Goal: Task Accomplishment & Management: Use online tool/utility

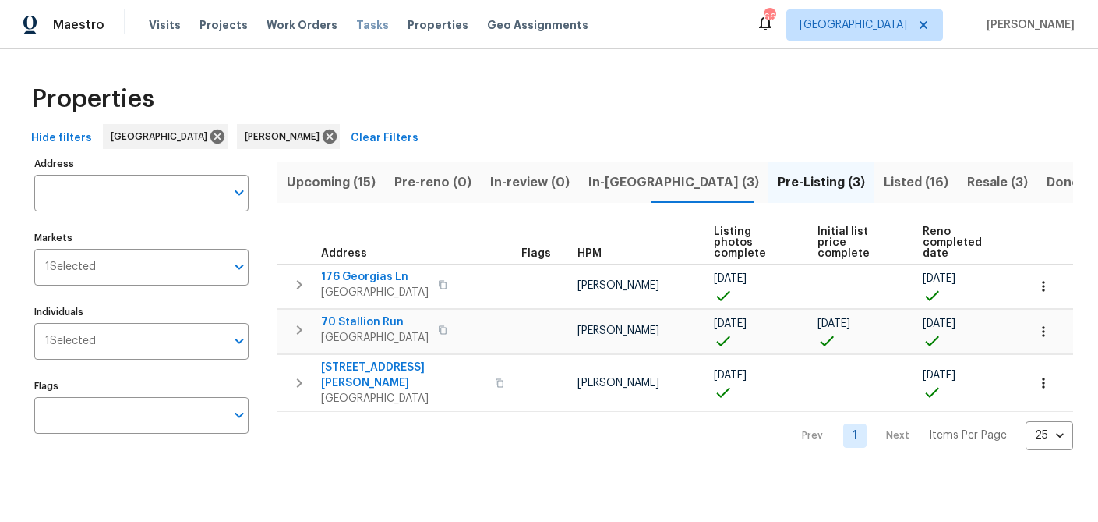
click at [363, 21] on span "Tasks" at bounding box center [372, 24] width 33 height 11
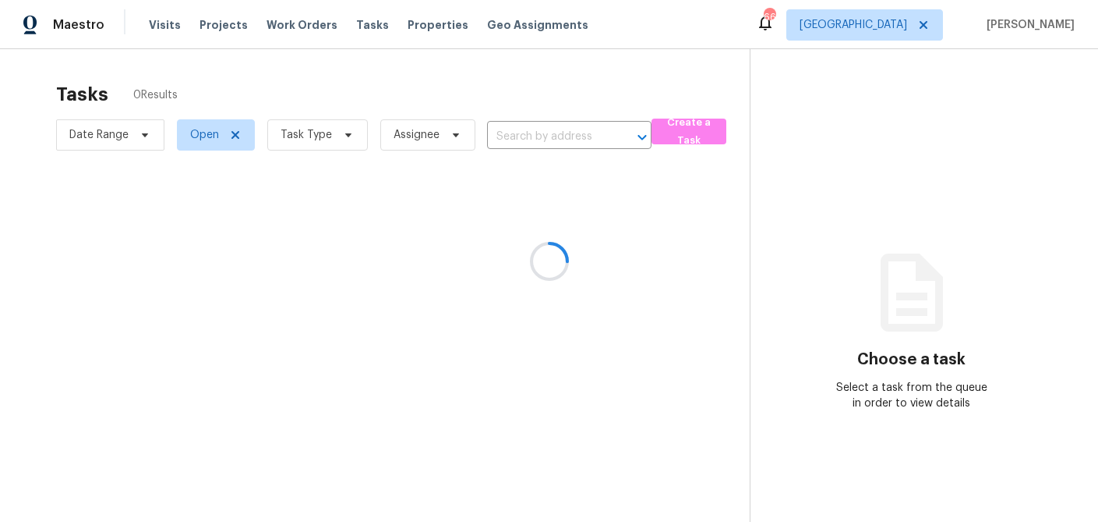
click at [345, 133] on div at bounding box center [549, 261] width 1098 height 522
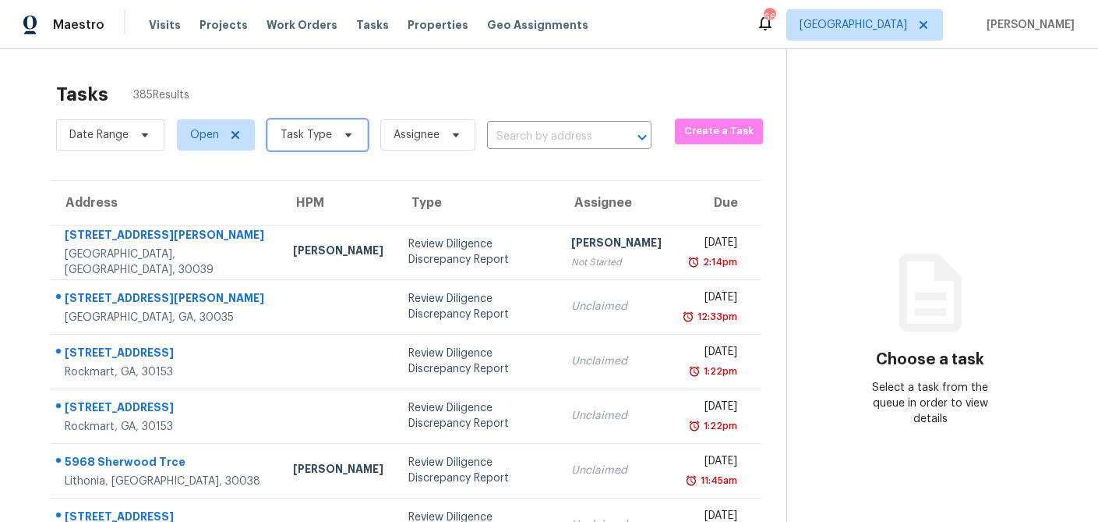
click at [345, 134] on icon at bounding box center [348, 135] width 6 height 4
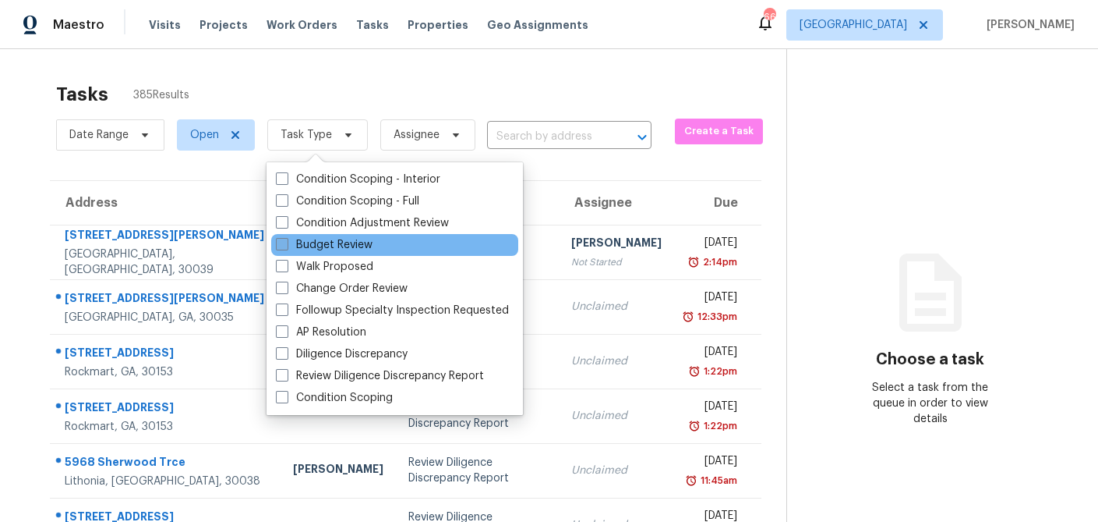
click at [286, 246] on span at bounding box center [282, 244] width 12 height 12
click at [286, 246] on input "Budget Review" at bounding box center [281, 242] width 10 height 10
checkbox input "true"
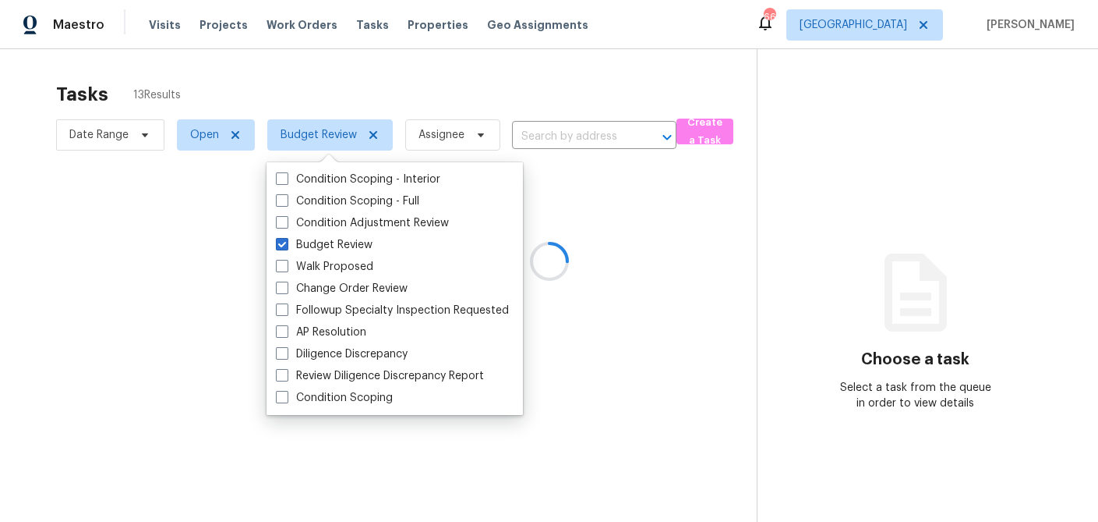
click at [302, 83] on div at bounding box center [549, 261] width 1098 height 522
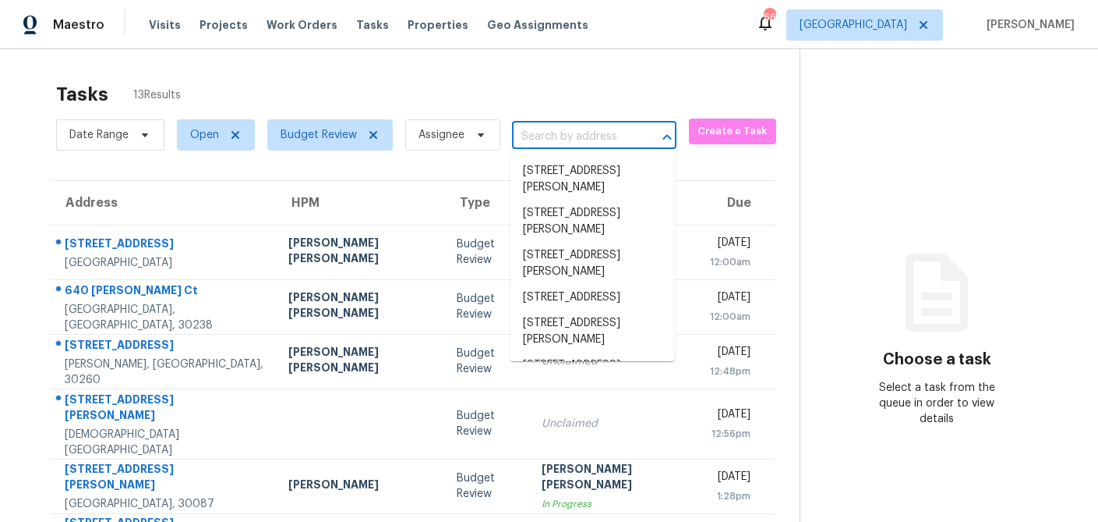
click at [567, 133] on input "text" at bounding box center [572, 137] width 121 height 24
paste input "4460 Oliver Ln, Douglasville, GA 30135"
type input "4460 Oliver Ln, Douglasville, GA 30135"
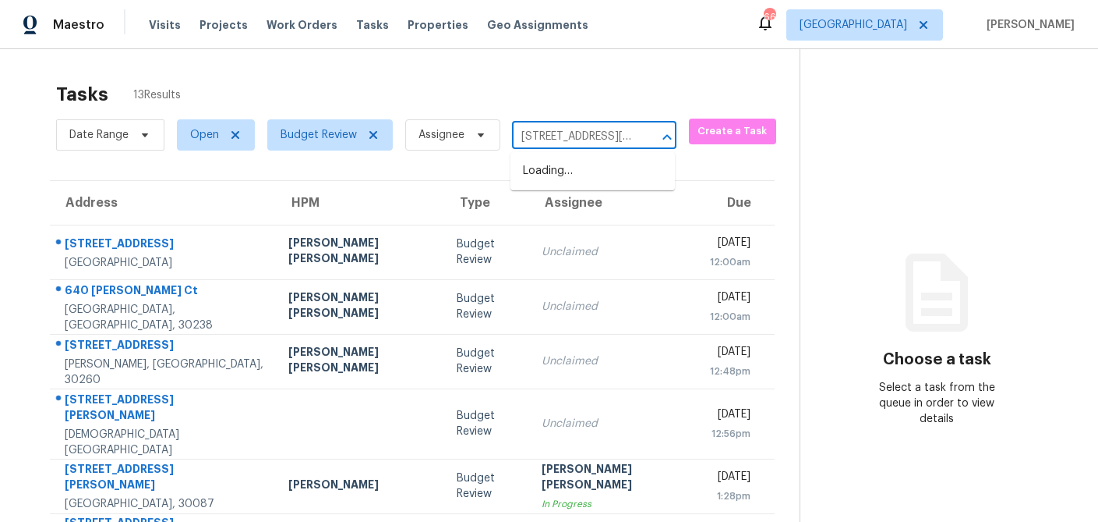
scroll to position [0, 87]
click at [546, 170] on li "4460 Oliver Ln, Douglasville, GA 30135" at bounding box center [593, 179] width 164 height 42
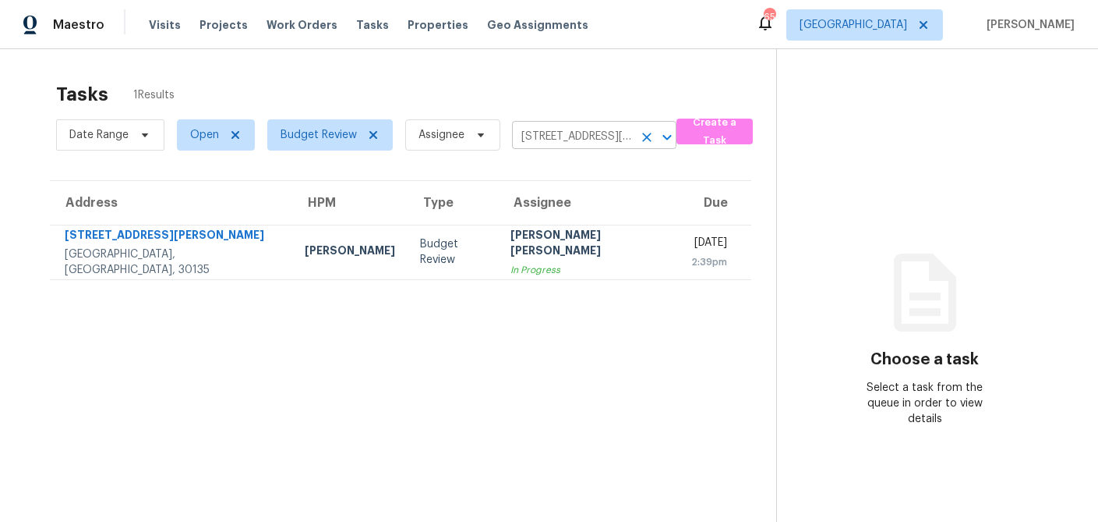
drag, startPoint x: 589, startPoint y: 133, endPoint x: 625, endPoint y: 140, distance: 36.5
click at [590, 133] on input "4460 Oliver Ln, Douglasville, GA 30135" at bounding box center [572, 137] width 121 height 24
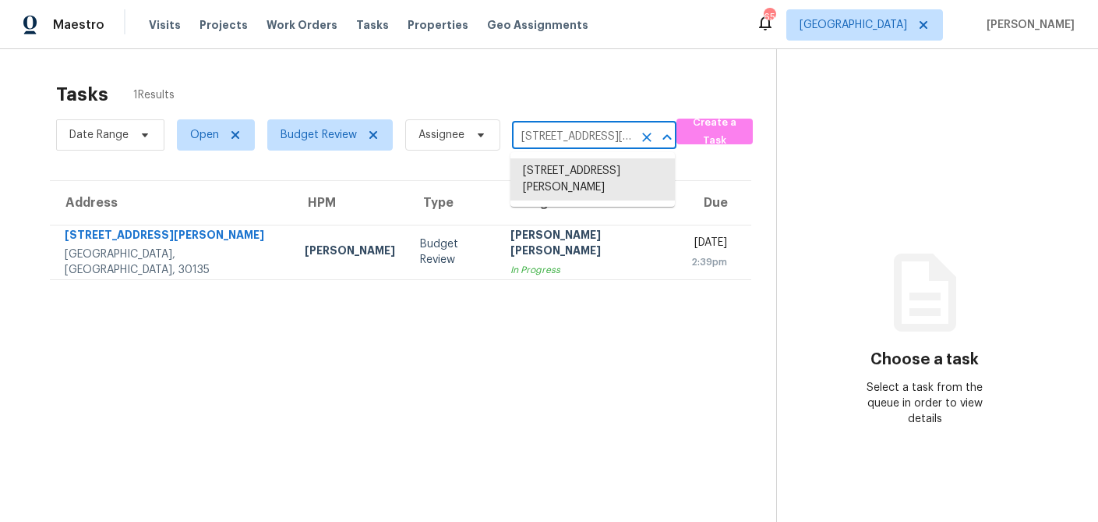
click at [643, 137] on icon "Clear" at bounding box center [647, 137] width 16 height 16
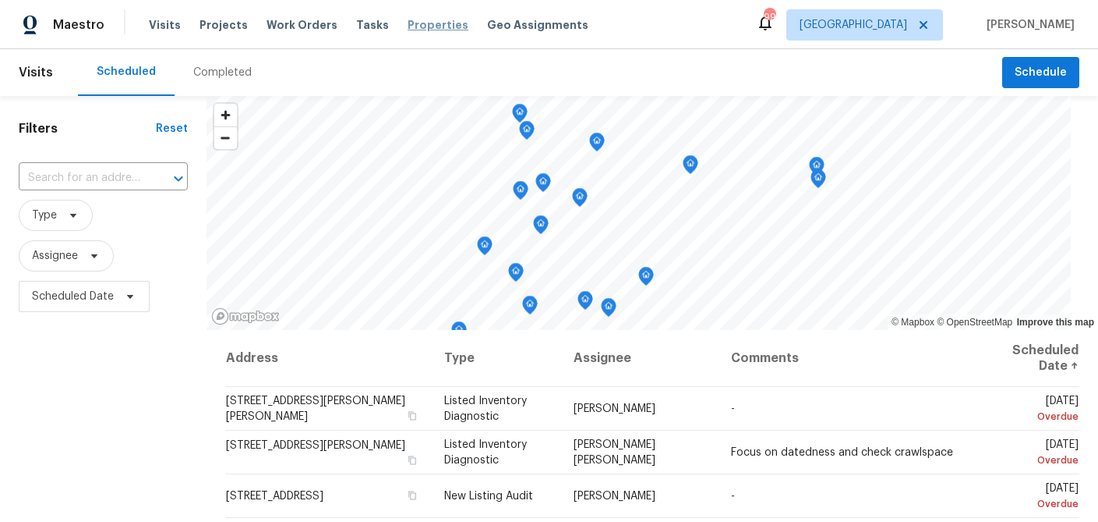
click at [408, 28] on span "Properties" at bounding box center [438, 25] width 61 height 16
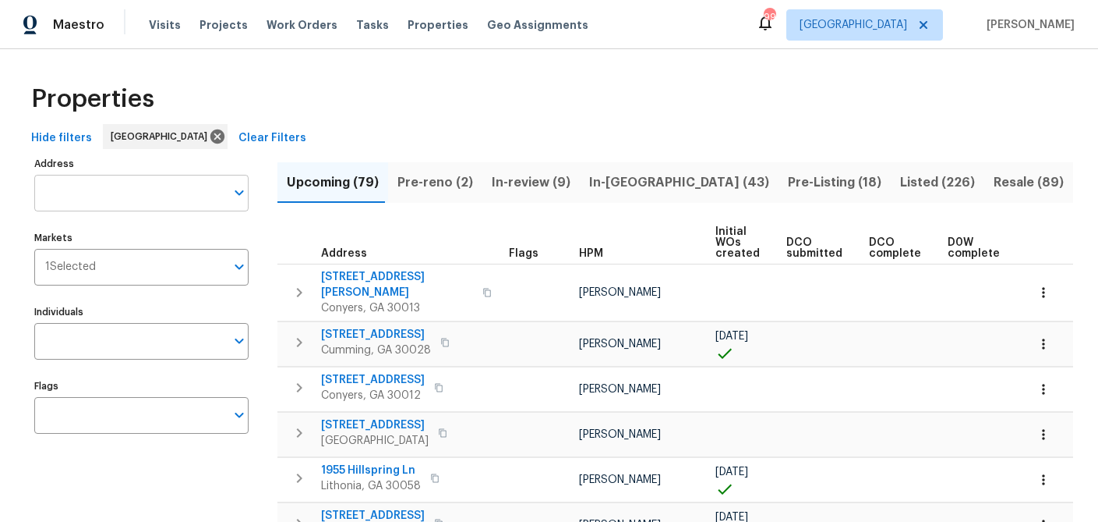
click at [119, 195] on input "Address" at bounding box center [129, 193] width 191 height 37
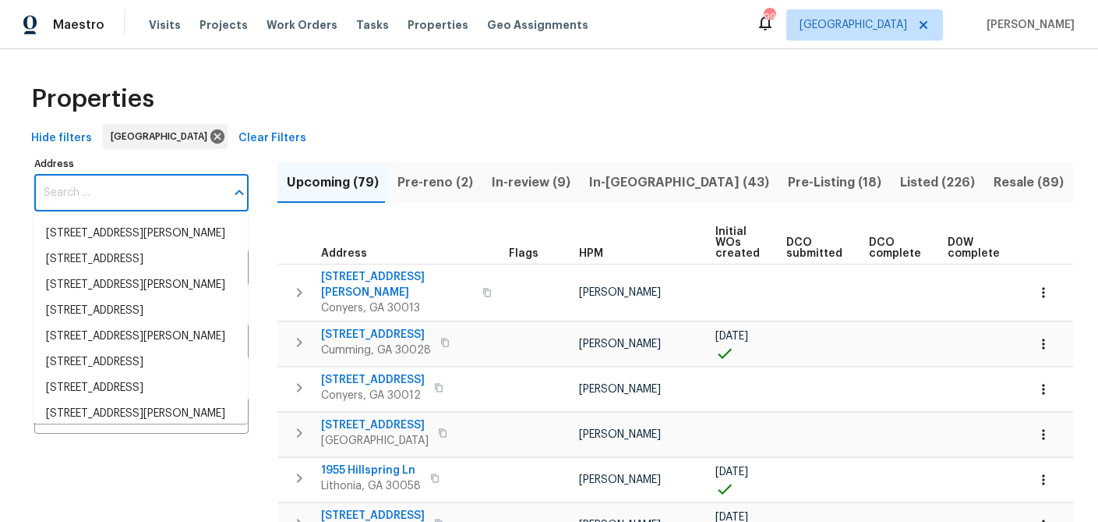
paste input "[STREET_ADDRESS]"
type input "[STREET_ADDRESS]"
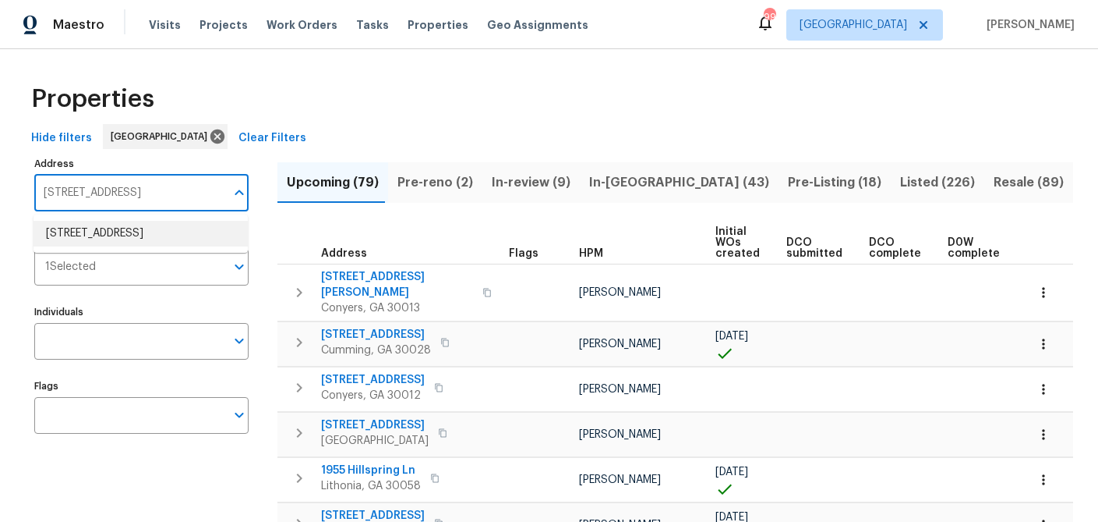
click at [112, 225] on li "[STREET_ADDRESS]" at bounding box center [141, 234] width 214 height 26
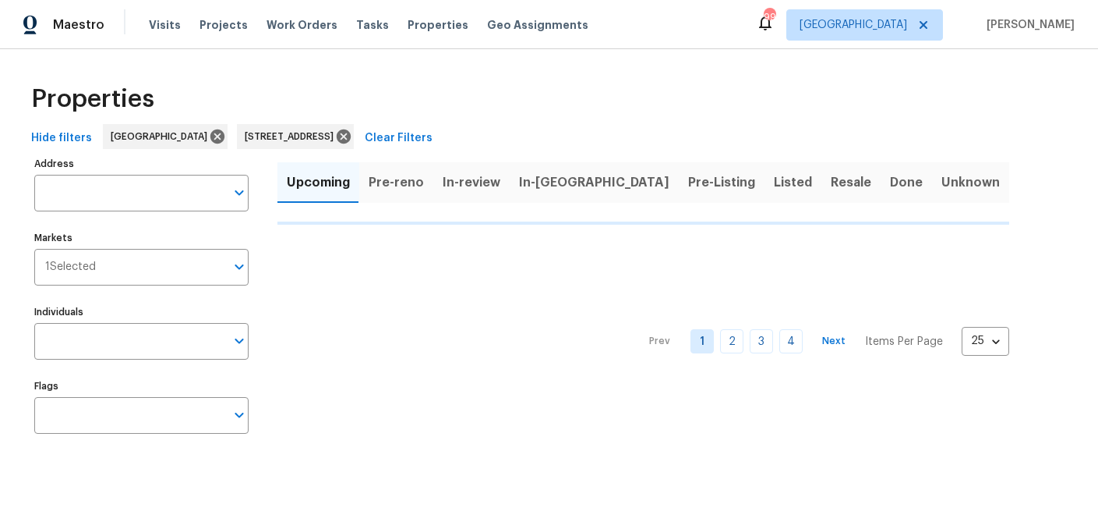
type input "[STREET_ADDRESS]"
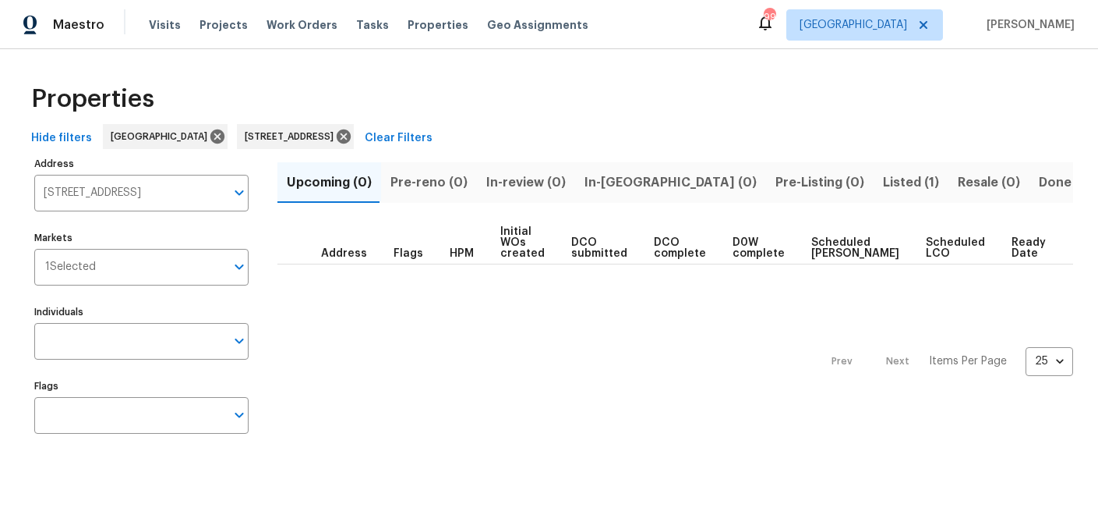
click at [883, 182] on span "Listed (1)" at bounding box center [911, 183] width 56 height 22
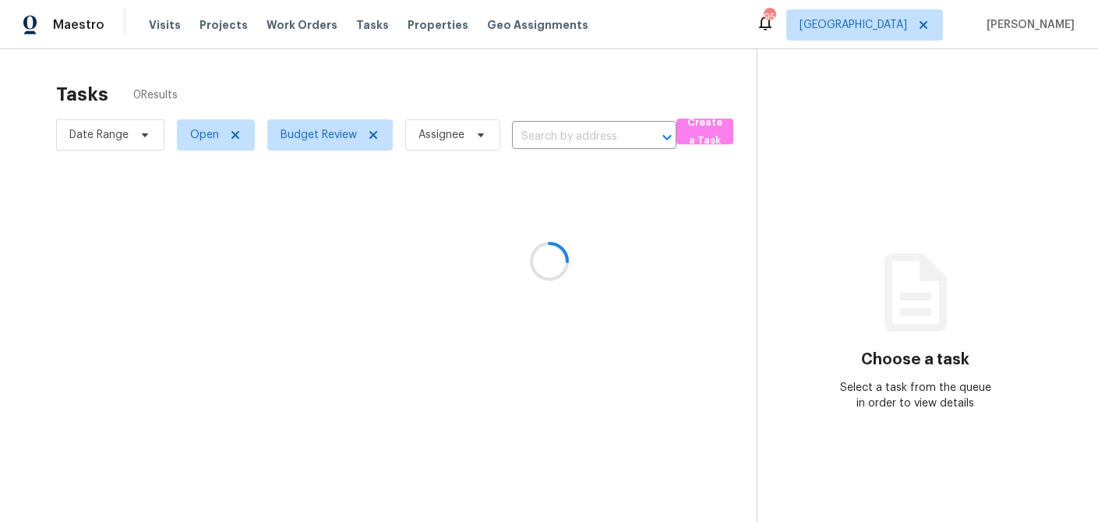
click at [549, 135] on div at bounding box center [549, 261] width 1098 height 522
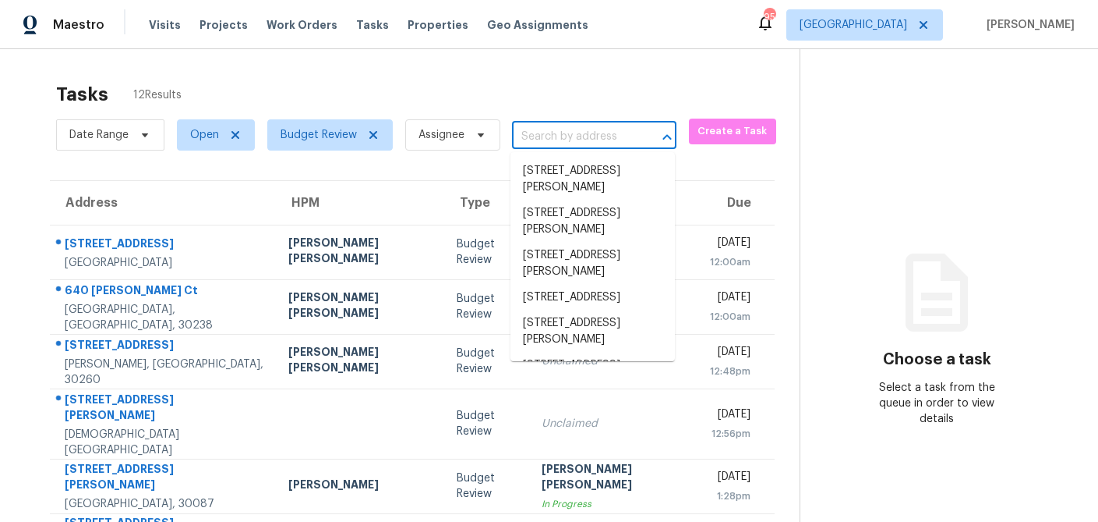
click at [544, 138] on input "text" at bounding box center [572, 137] width 121 height 24
paste input "[STREET_ADDRESS][PERSON_NAME]"
type input "[STREET_ADDRESS][PERSON_NAME]"
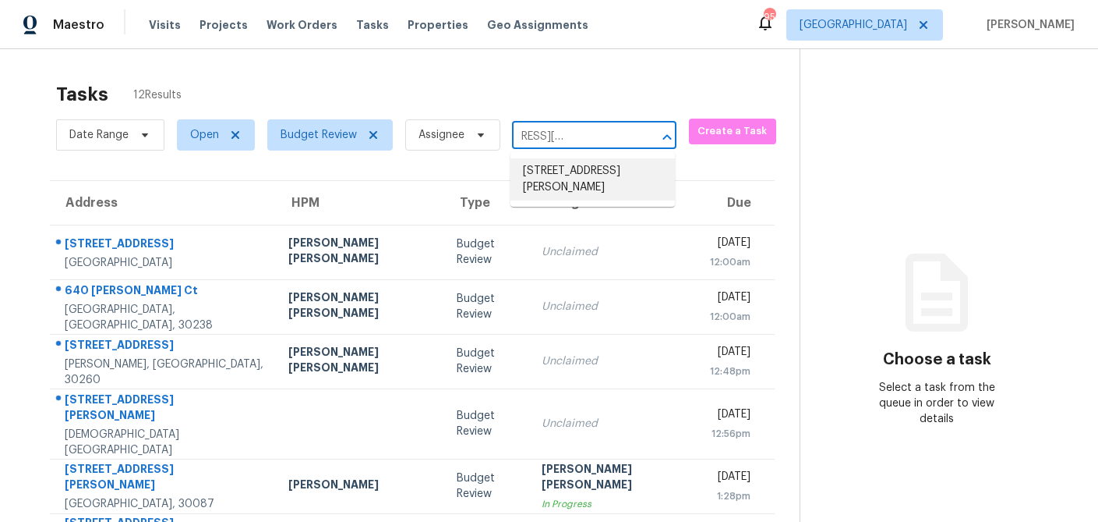
click at [550, 184] on li "[STREET_ADDRESS][PERSON_NAME]" at bounding box center [593, 179] width 164 height 42
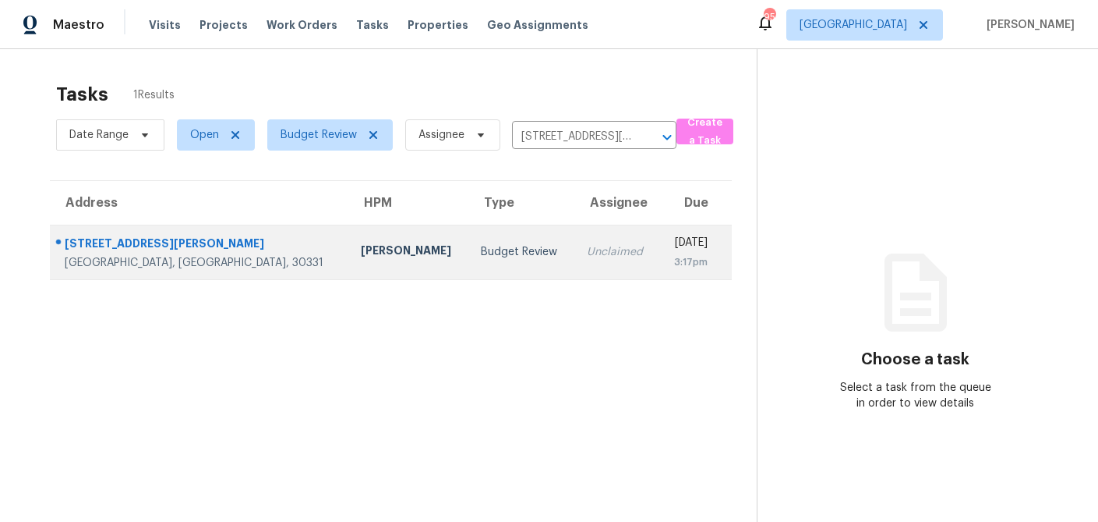
click at [361, 246] on div "Tim Godfrey" at bounding box center [408, 251] width 95 height 19
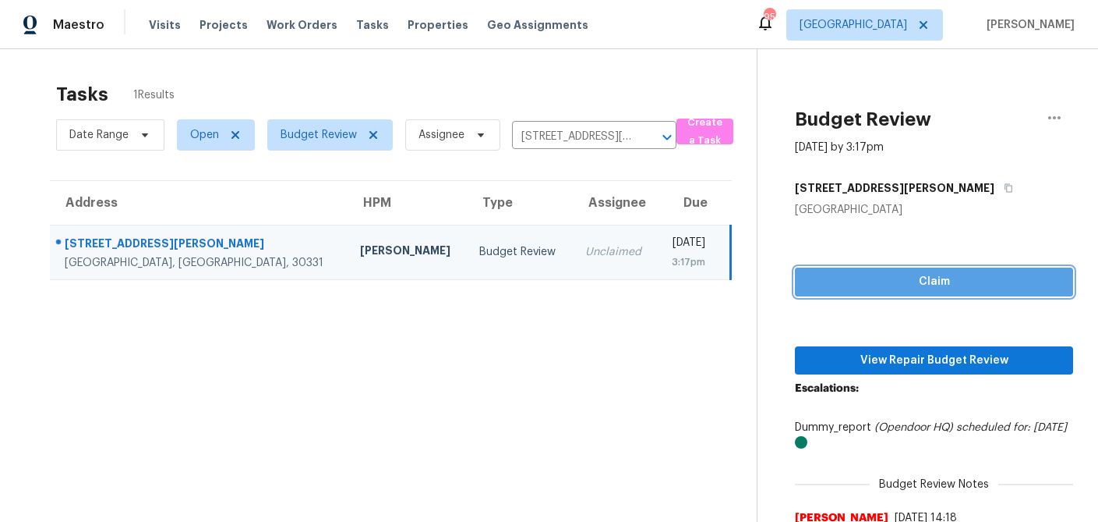
click at [885, 279] on span "Claim" at bounding box center [934, 281] width 253 height 19
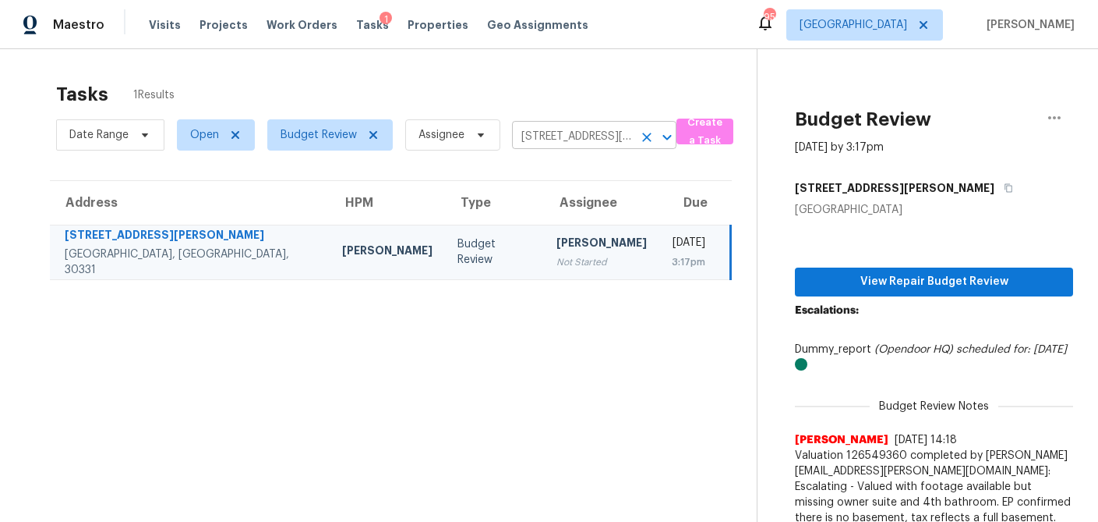
click at [610, 140] on input "5657 Casa Blanca Ln, Atlanta, GA 30331" at bounding box center [572, 137] width 121 height 24
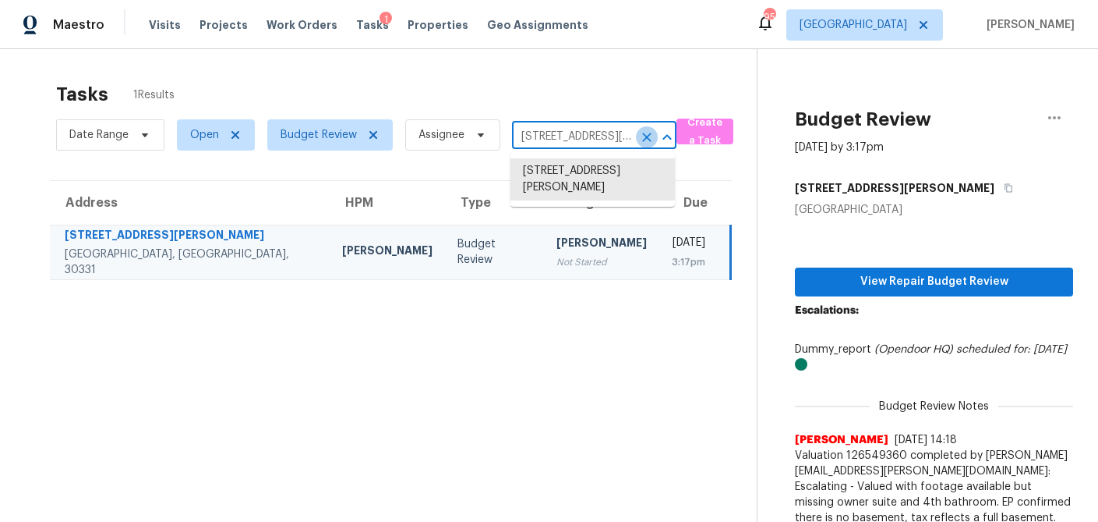
click at [649, 136] on icon "Clear" at bounding box center [647, 137] width 16 height 16
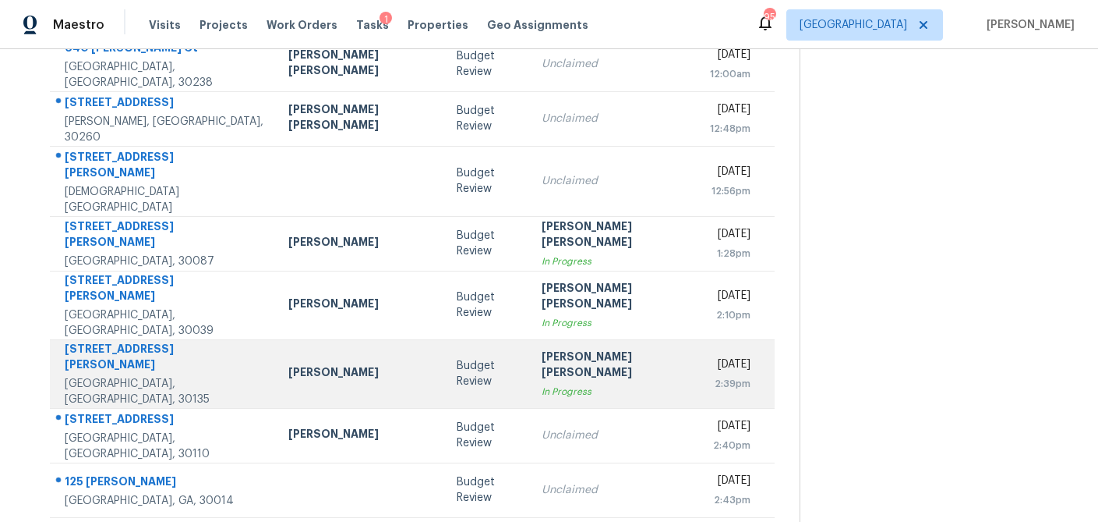
scroll to position [290, 0]
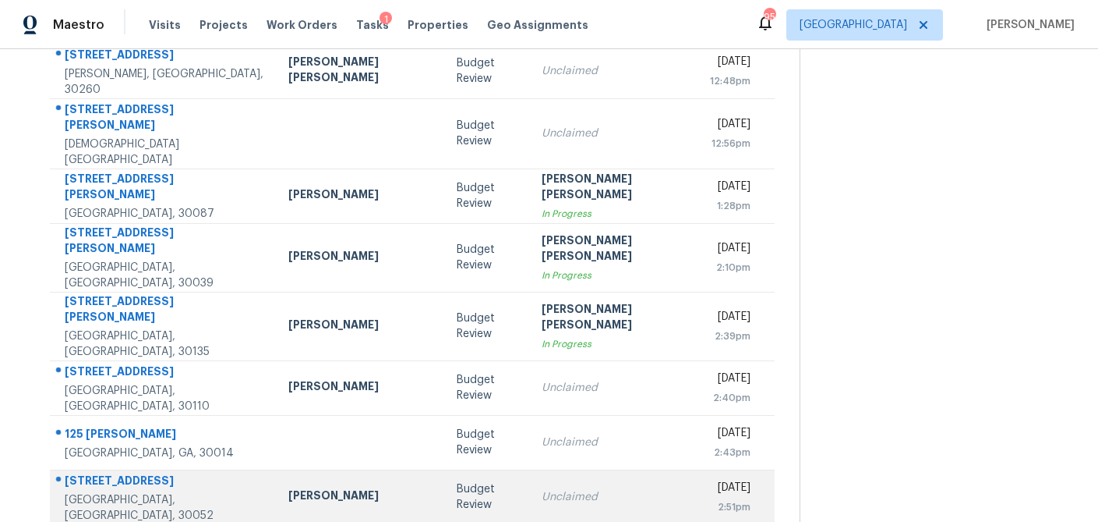
click at [457, 481] on div "Budget Review" at bounding box center [487, 496] width 60 height 31
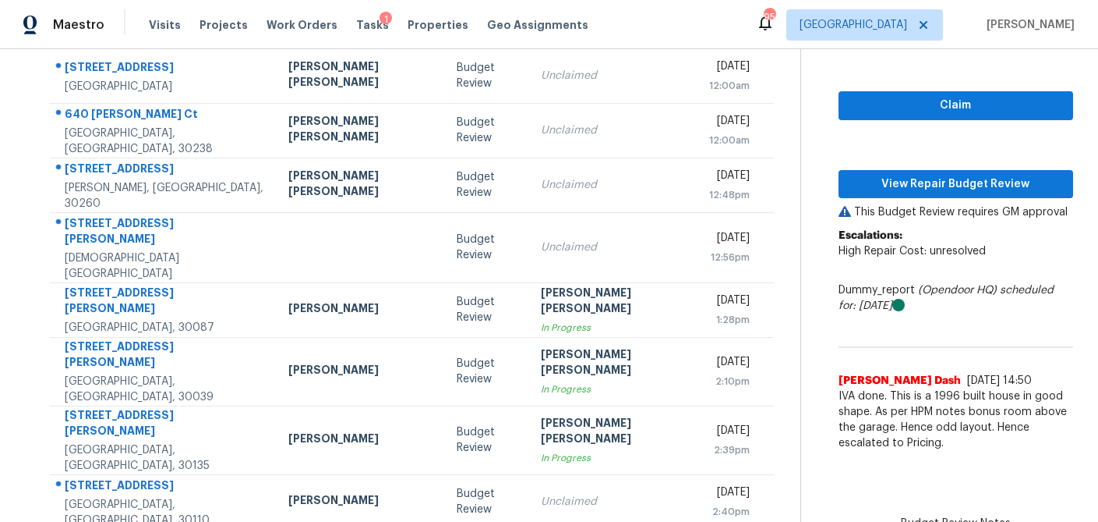
scroll to position [144, 0]
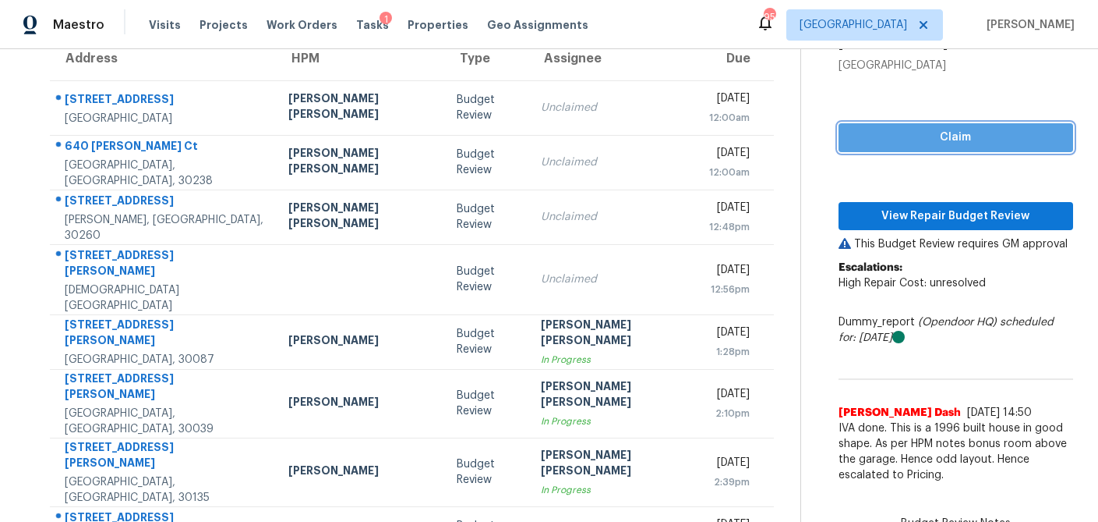
click at [888, 140] on span "Claim" at bounding box center [956, 137] width 210 height 19
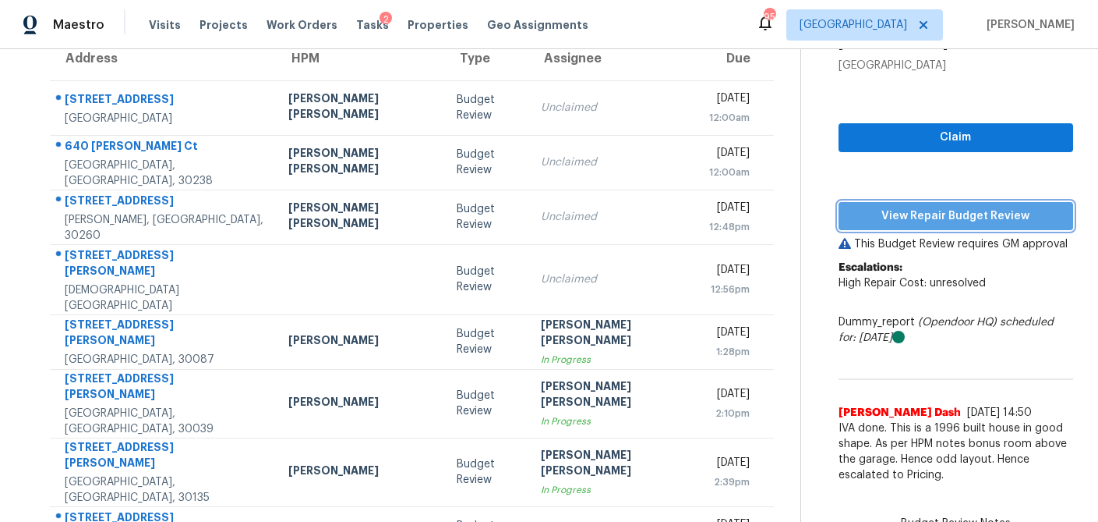
drag, startPoint x: 922, startPoint y: 221, endPoint x: 904, endPoint y: 227, distance: 19.5
click at [920, 221] on span "View Repair Budget Review" at bounding box center [956, 216] width 210 height 19
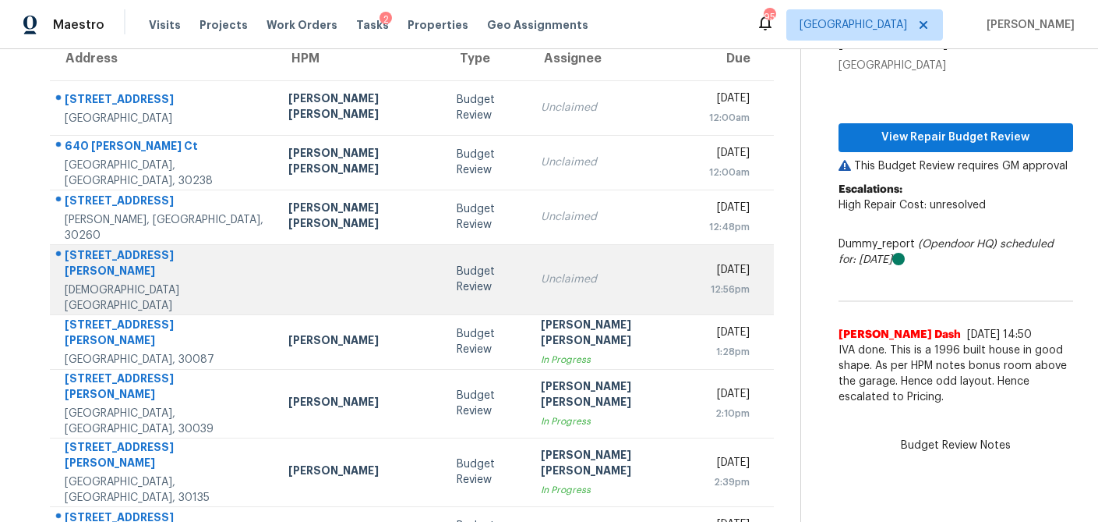
scroll to position [72, 0]
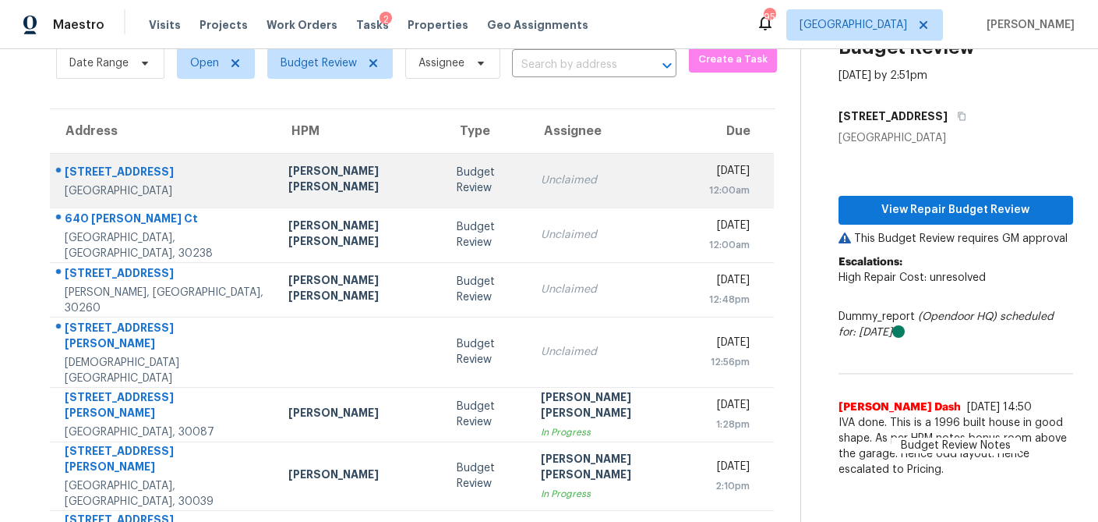
click at [529, 187] on td "Unclaimed" at bounding box center [613, 180] width 168 height 55
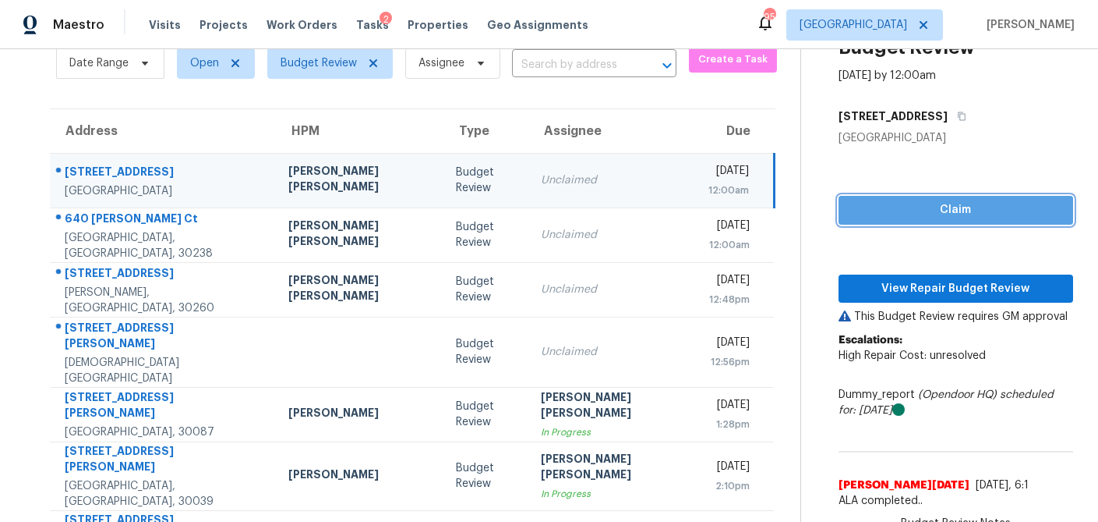
click at [875, 208] on span "Claim" at bounding box center [956, 209] width 210 height 19
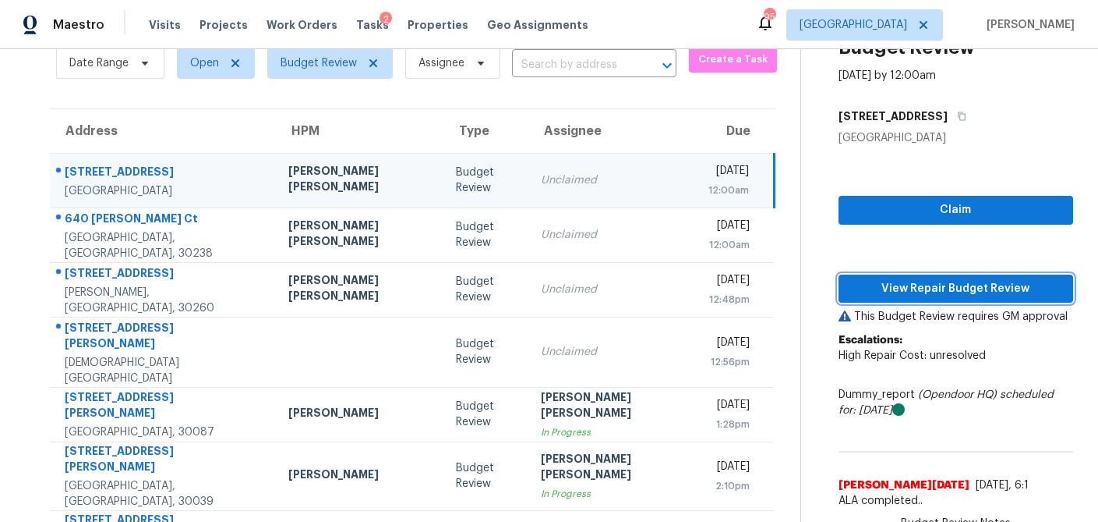
click at [867, 287] on span "View Repair Budget Review" at bounding box center [956, 288] width 210 height 19
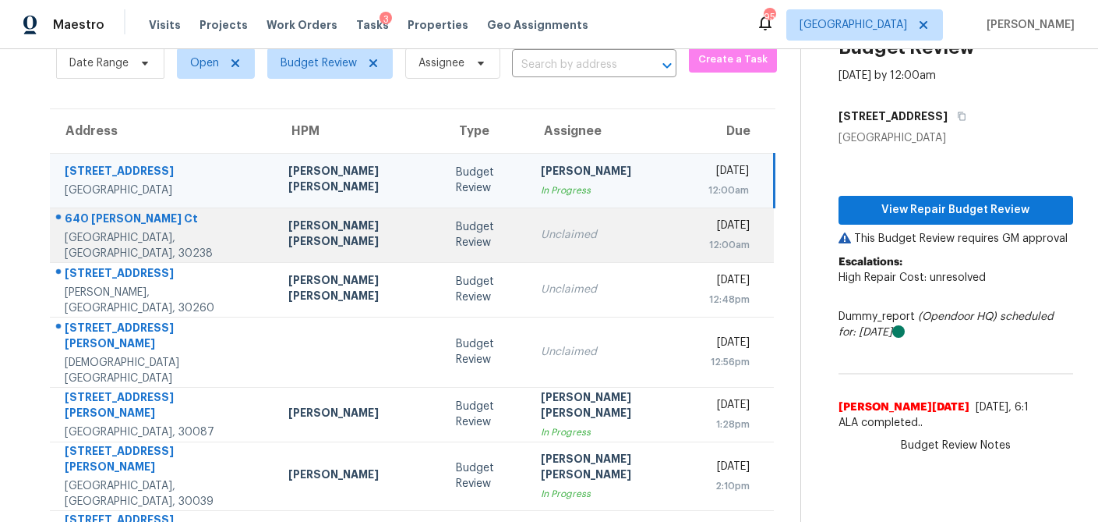
click at [541, 232] on div "Unclaimed" at bounding box center [612, 235] width 143 height 16
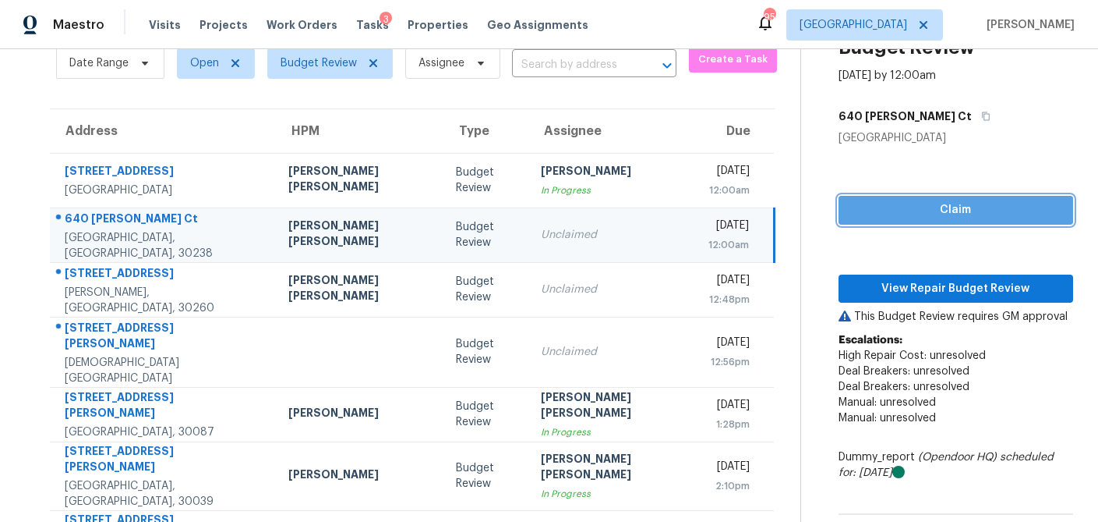
click at [878, 203] on span "Claim" at bounding box center [956, 209] width 210 height 19
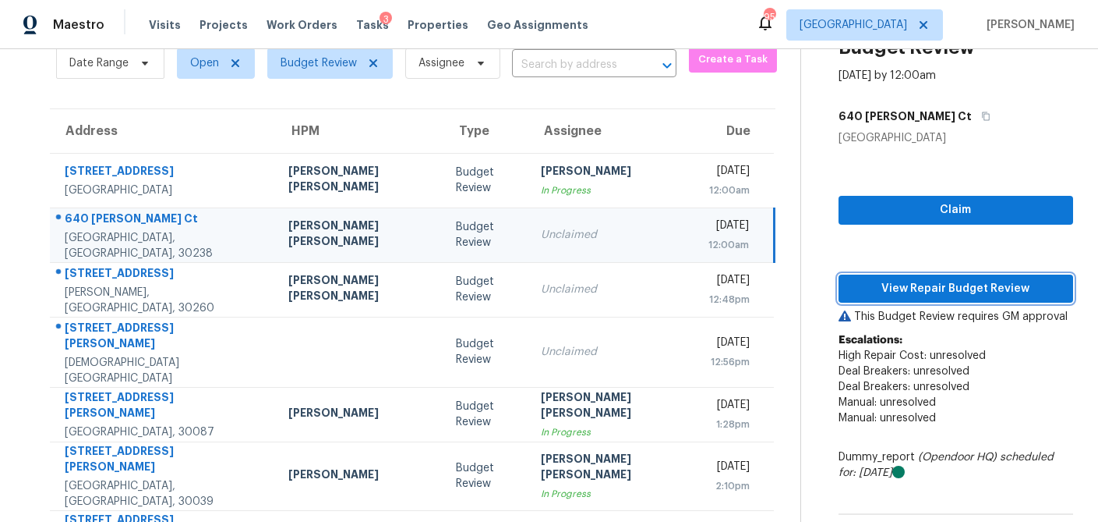
click at [867, 277] on button "View Repair Budget Review" at bounding box center [956, 288] width 235 height 29
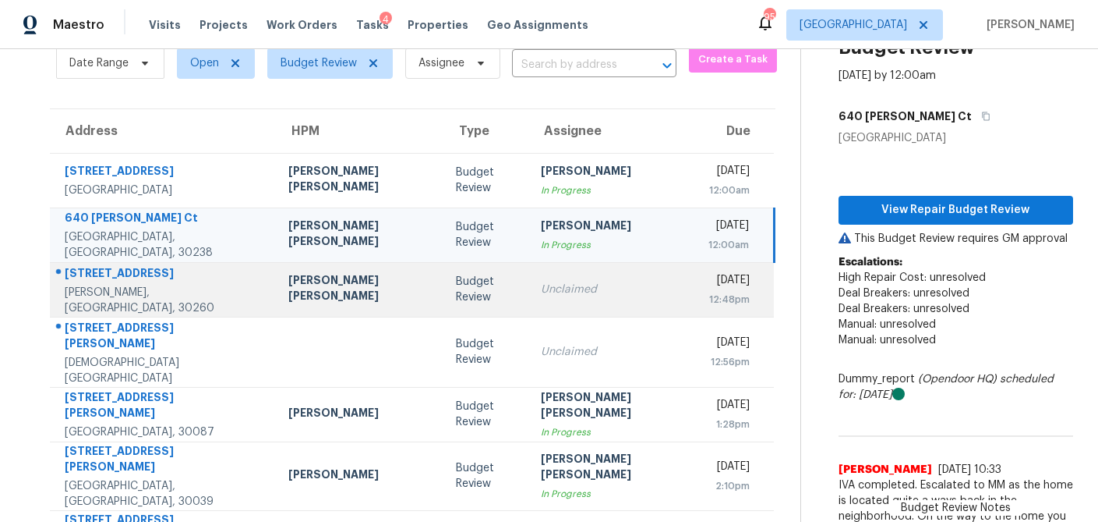
click at [444, 287] on td "Budget Review" at bounding box center [486, 289] width 85 height 55
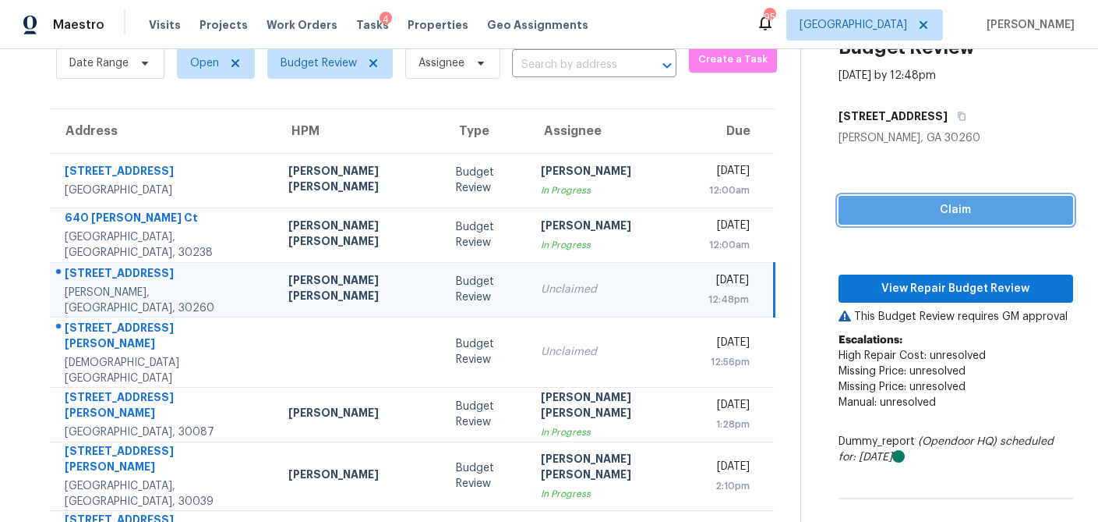
drag, startPoint x: 894, startPoint y: 203, endPoint x: 888, endPoint y: 218, distance: 16.8
click at [894, 203] on span "Claim" at bounding box center [956, 209] width 210 height 19
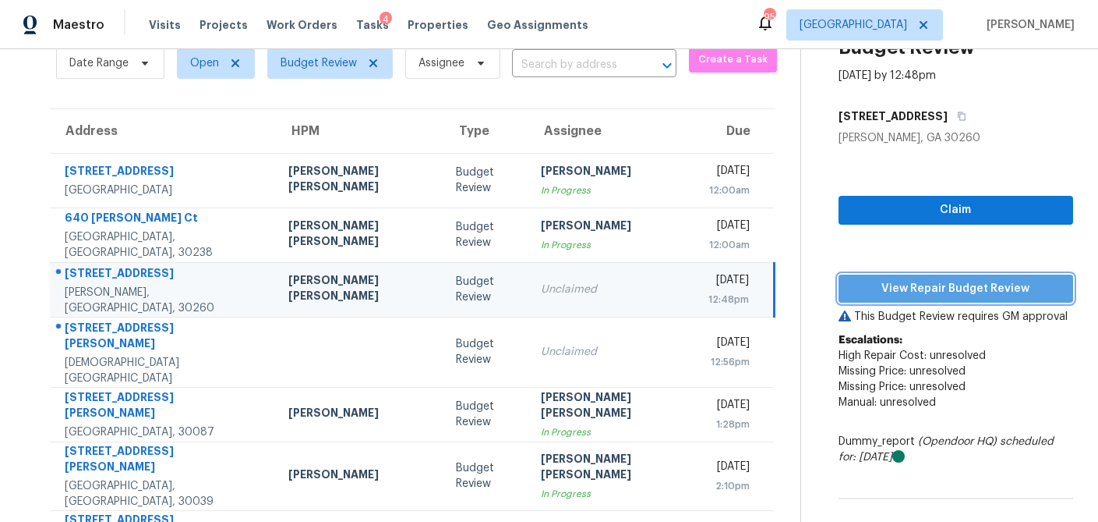
click at [878, 282] on span "View Repair Budget Review" at bounding box center [956, 288] width 210 height 19
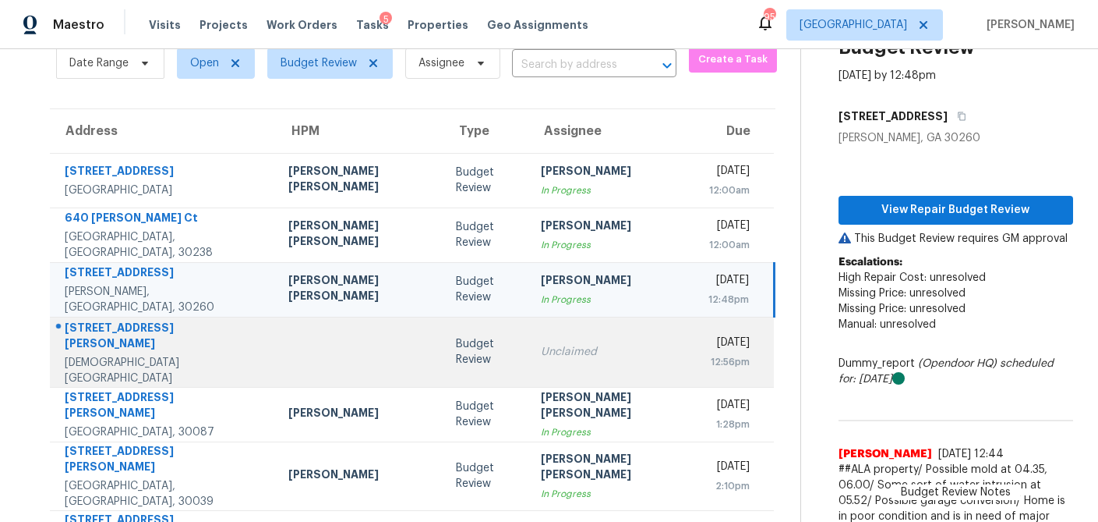
click at [541, 344] on div "Unclaimed" at bounding box center [612, 352] width 143 height 16
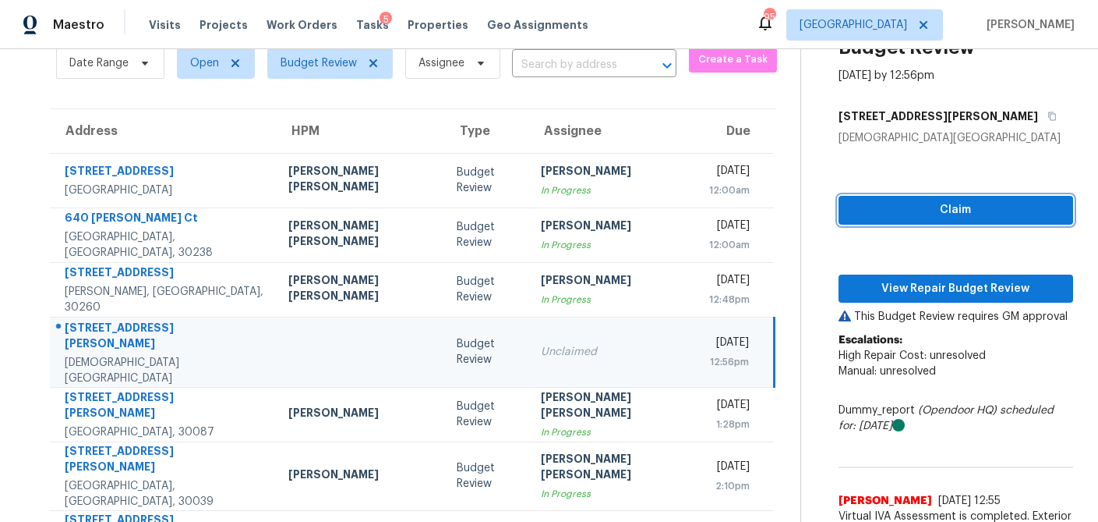
click at [900, 210] on span "Claim" at bounding box center [956, 209] width 210 height 19
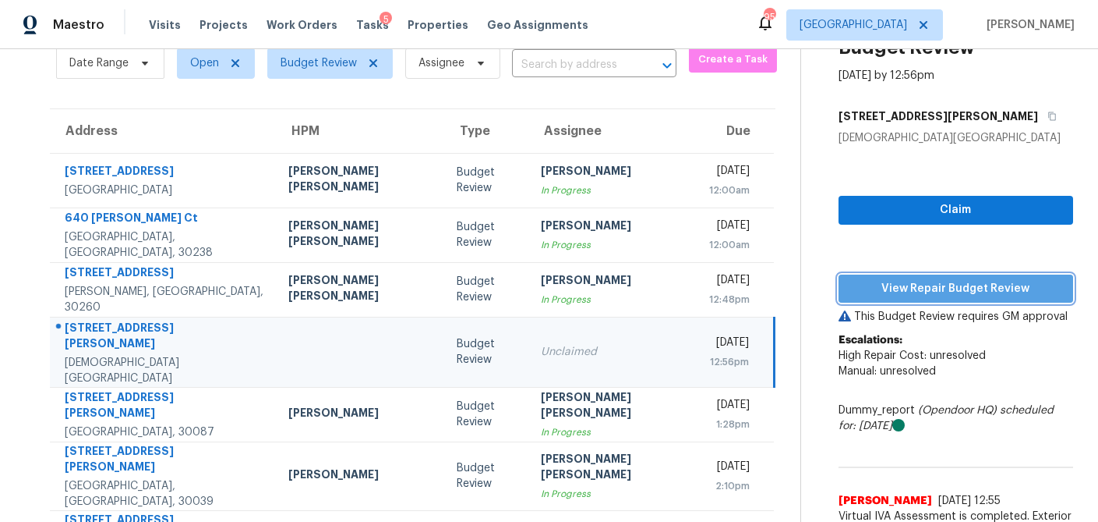
click at [875, 287] on span "View Repair Budget Review" at bounding box center [956, 288] width 210 height 19
